Goal: Information Seeking & Learning: Learn about a topic

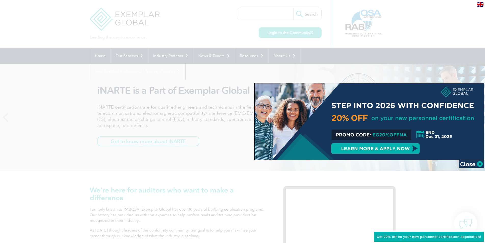
click at [299, 32] on div at bounding box center [242, 121] width 485 height 243
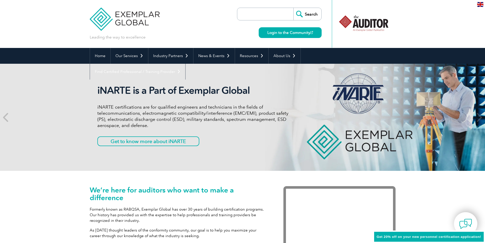
click at [299, 32] on link "Login to the Community" at bounding box center [290, 32] width 63 height 11
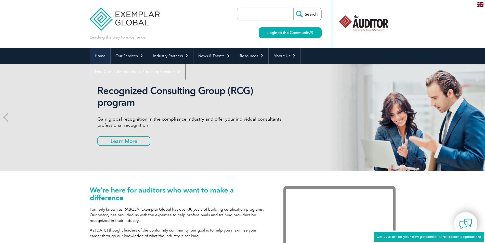
click at [102, 55] on link "Home" at bounding box center [100, 56] width 20 height 16
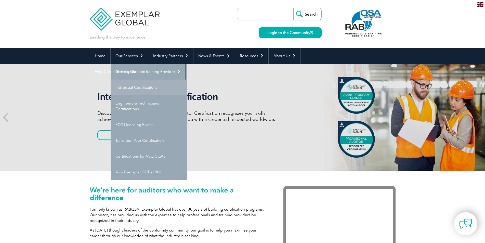
click at [135, 88] on link "Individual Certifications" at bounding box center [149, 88] width 76 height 16
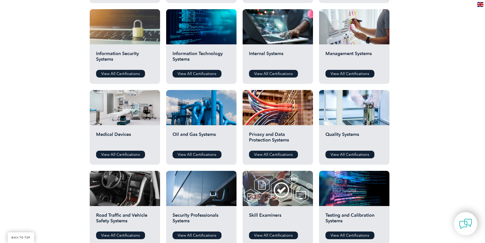
scroll to position [119, 0]
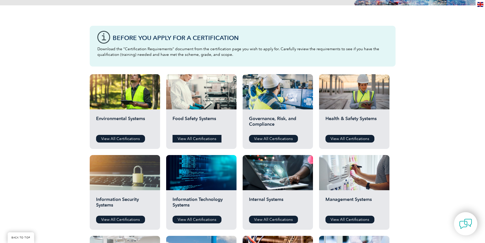
click at [188, 139] on link "View All Certifications" at bounding box center [197, 139] width 49 height 8
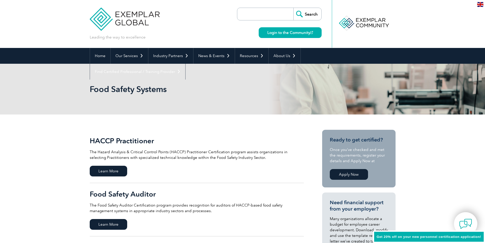
scroll to position [119, 0]
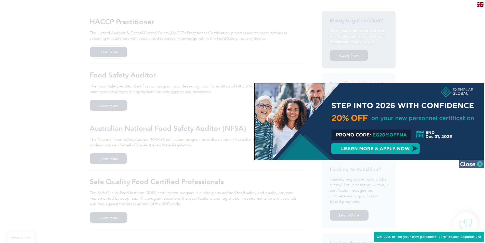
click at [481, 163] on img at bounding box center [471, 164] width 25 height 8
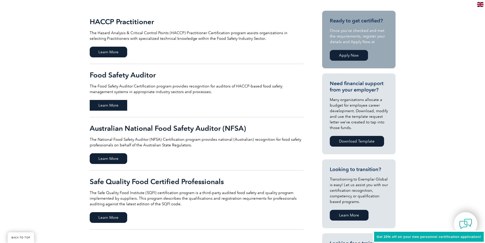
click at [111, 103] on span "Learn More" at bounding box center [108, 105] width 37 height 11
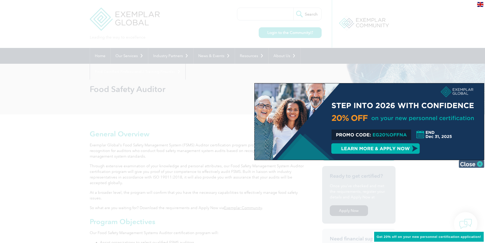
click at [479, 164] on img at bounding box center [471, 164] width 25 height 8
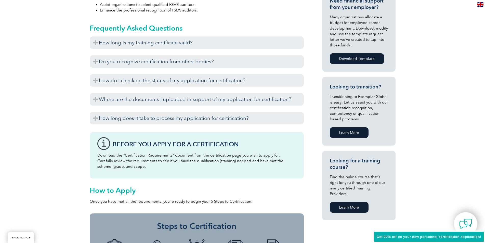
scroll to position [357, 0]
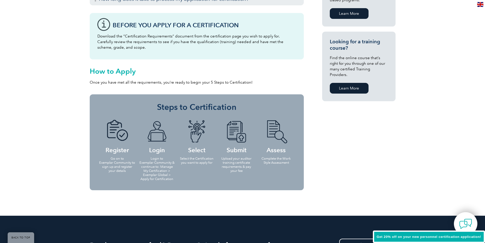
click at [160, 166] on p "Login to Exemplar Community & continue to: Manage My Certification > Exemplar G…" at bounding box center [157, 169] width 37 height 24
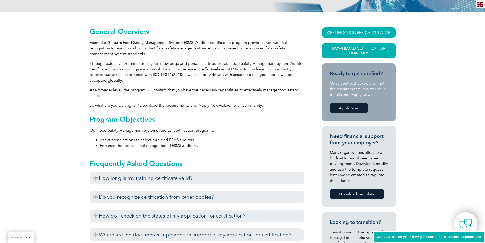
scroll to position [0, 0]
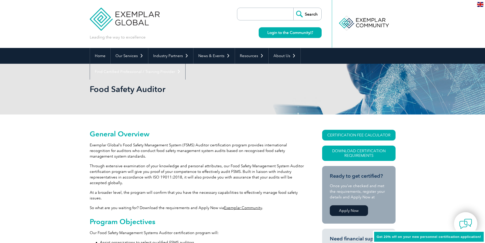
click at [365, 21] on div at bounding box center [363, 23] width 51 height 28
